Goal: Navigation & Orientation: Understand site structure

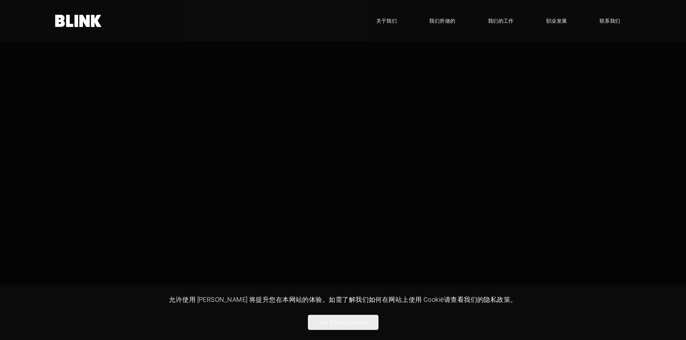
click at [386, 22] on font "关于我们" at bounding box center [387, 20] width 21 height 7
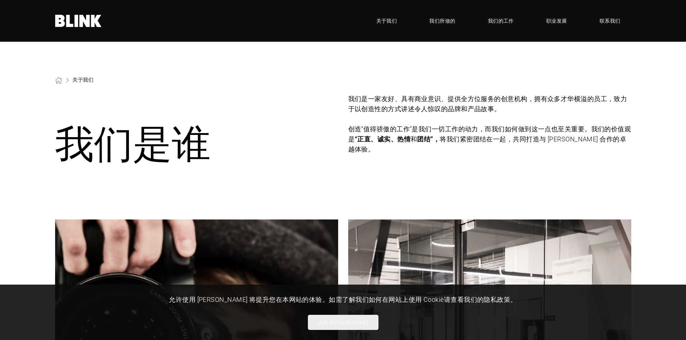
click at [441, 21] on font "我们所做的" at bounding box center [442, 20] width 26 height 7
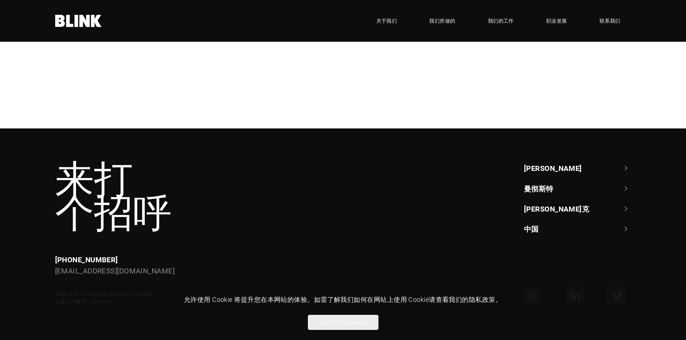
scroll to position [438, 0]
